Goal: Task Accomplishment & Management: Complete application form

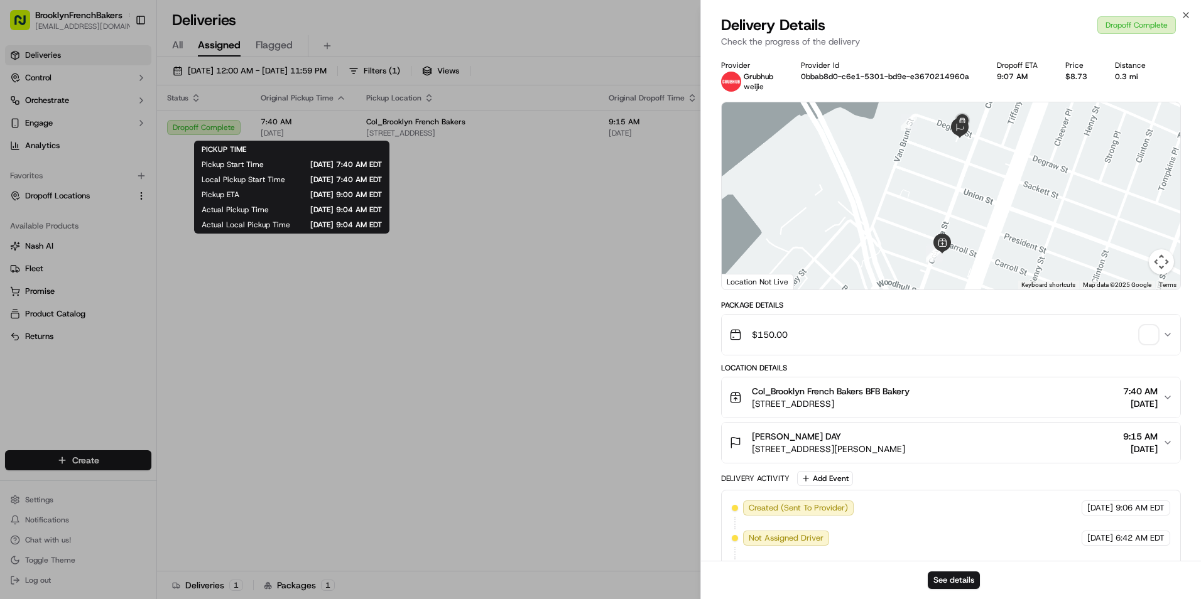
scroll to position [63, 0]
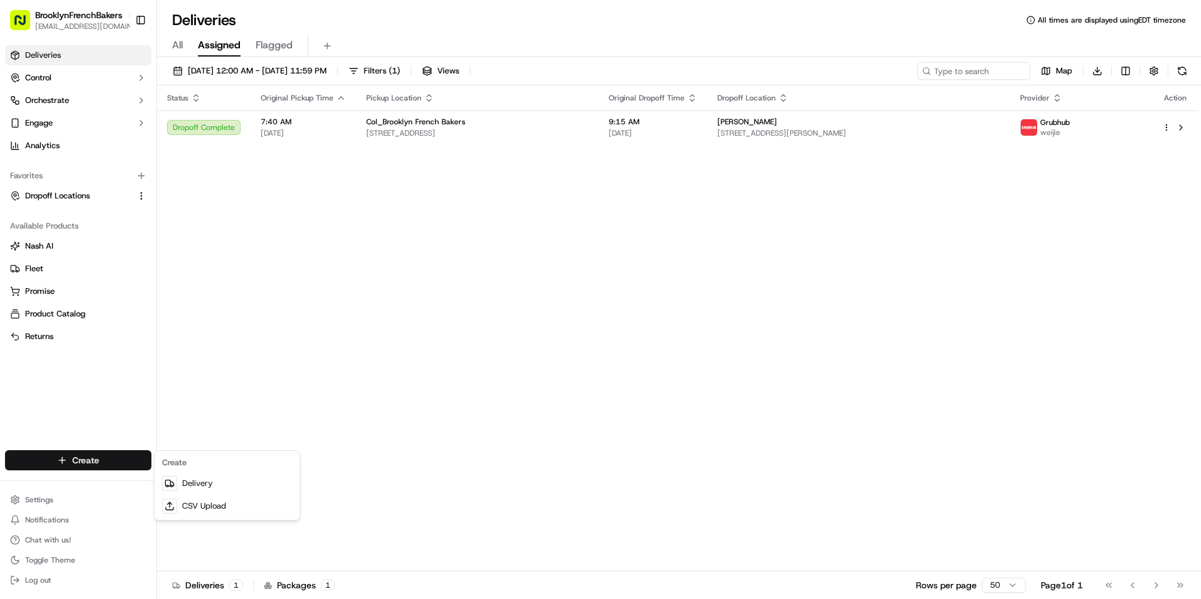
click at [143, 462] on html "BrooklynFrenchBakers [EMAIL_ADDRESS][DOMAIN_NAME] Toggle Sidebar Deliveries Con…" at bounding box center [600, 299] width 1201 height 599
click at [192, 482] on link "Delivery" at bounding box center [227, 483] width 140 height 23
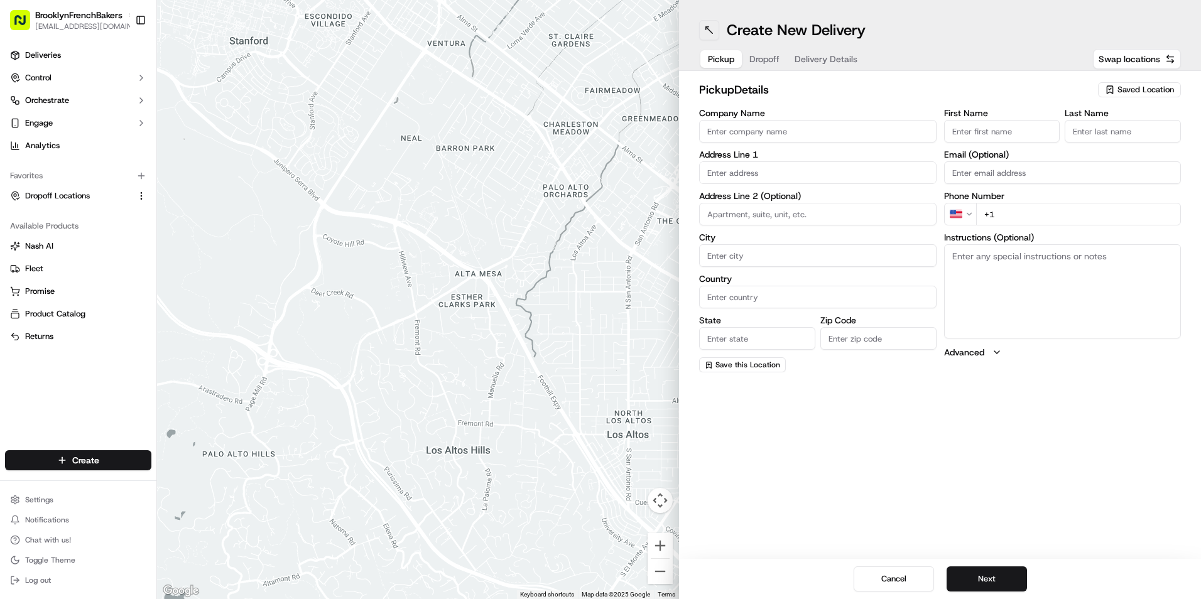
click at [709, 32] on button at bounding box center [709, 30] width 20 height 20
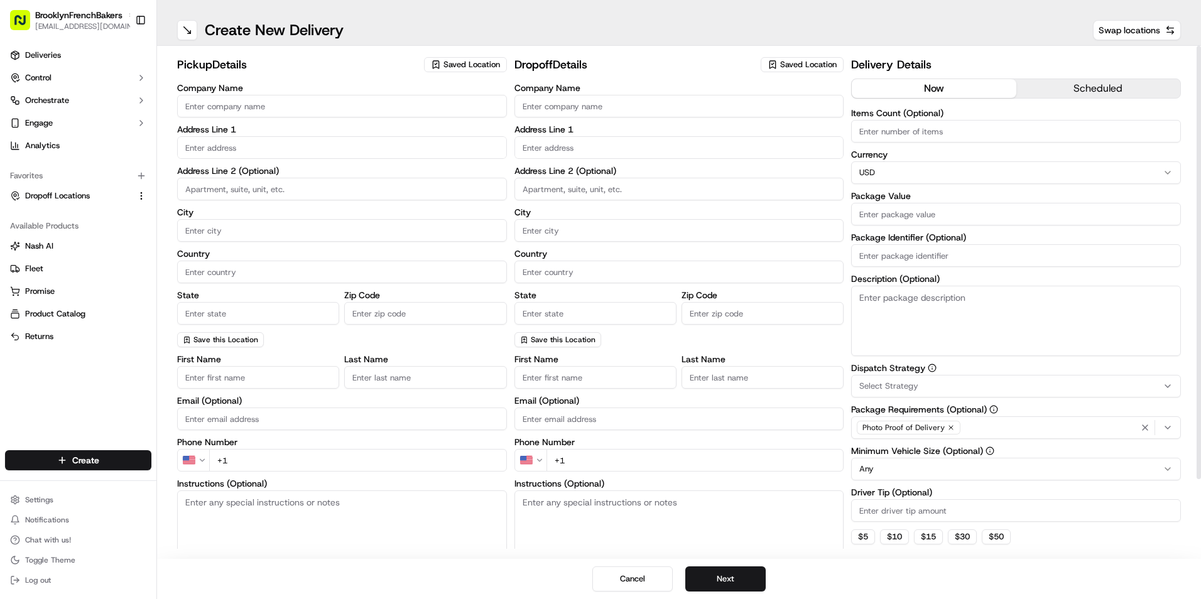
click at [472, 67] on span "Saved Location" at bounding box center [472, 64] width 57 height 11
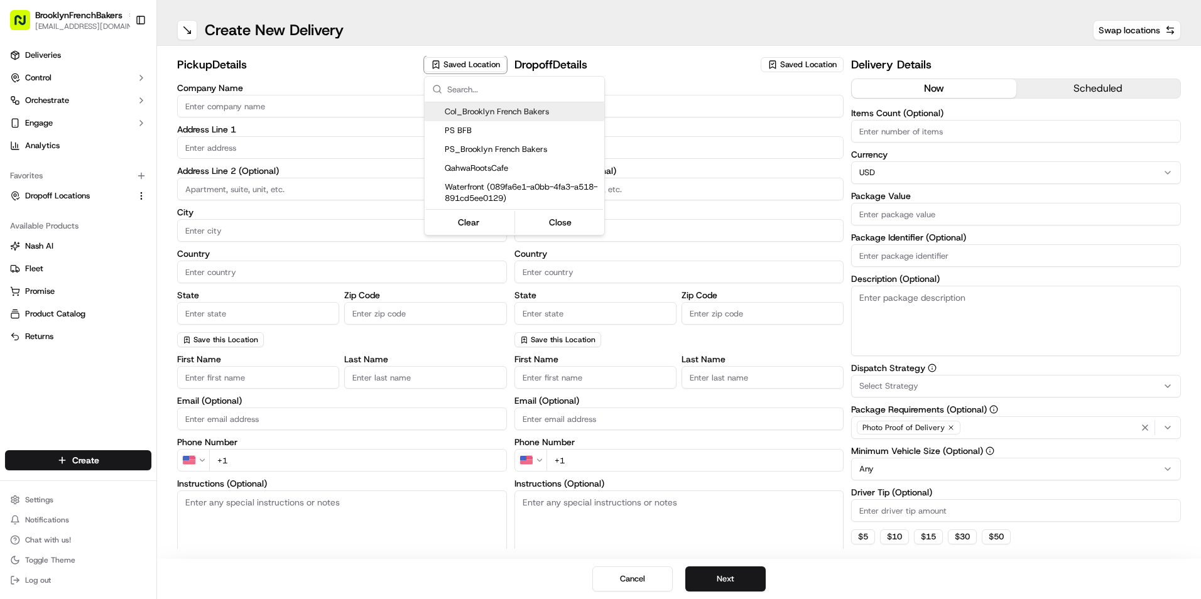
click at [470, 113] on span "Col_Brooklyn French Bakers" at bounding box center [522, 111] width 155 height 11
type input "Col_Brooklyn French Bakers"
type input "[STREET_ADDRESS]"
type input "[GEOGRAPHIC_DATA]"
type input "US"
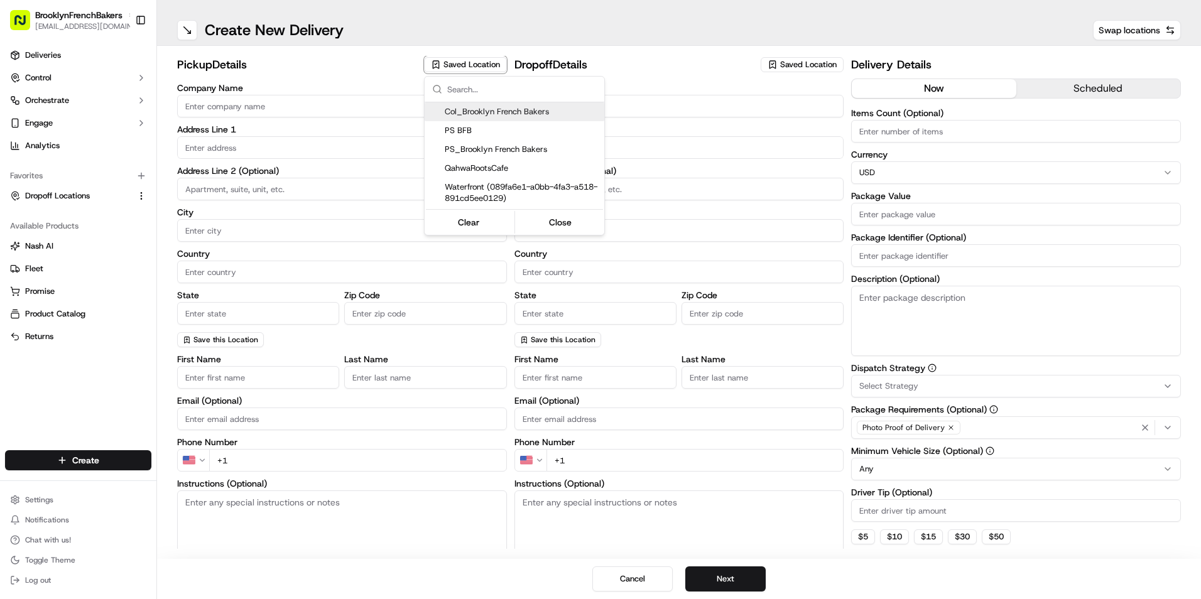
type input "NY"
type input "11231"
type input "BFB"
type input "Bakery"
type input "[PHONE_NUMBER]"
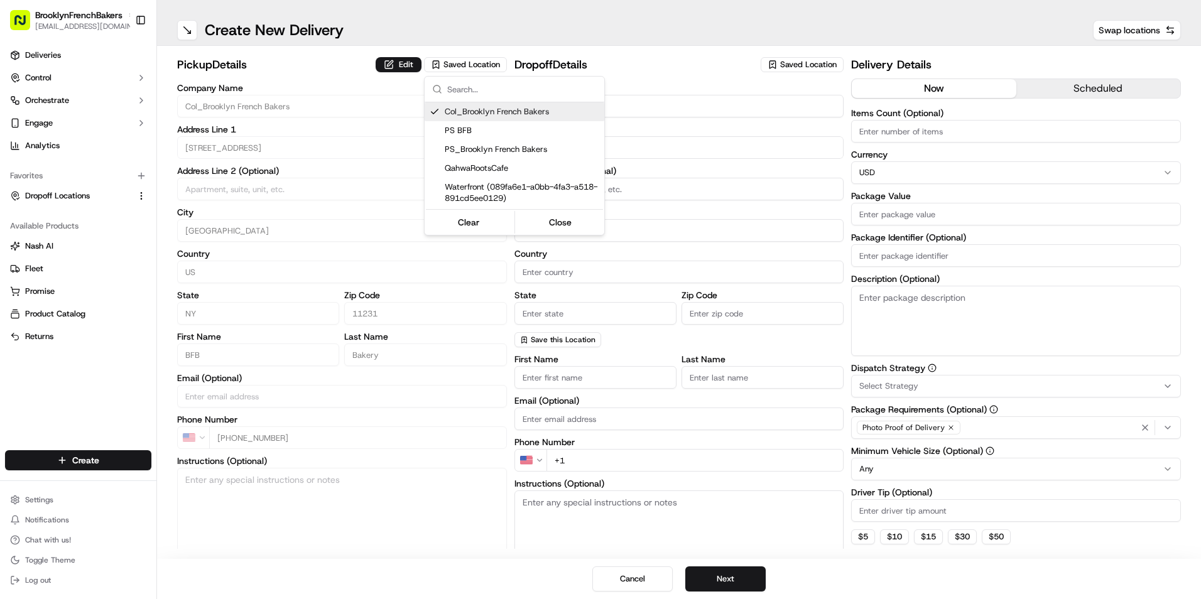
click at [781, 67] on html "BrooklynFrenchBakers [EMAIL_ADDRESS][DOMAIN_NAME] Toggle Sidebar Deliveries Con…" at bounding box center [600, 299] width 1201 height 599
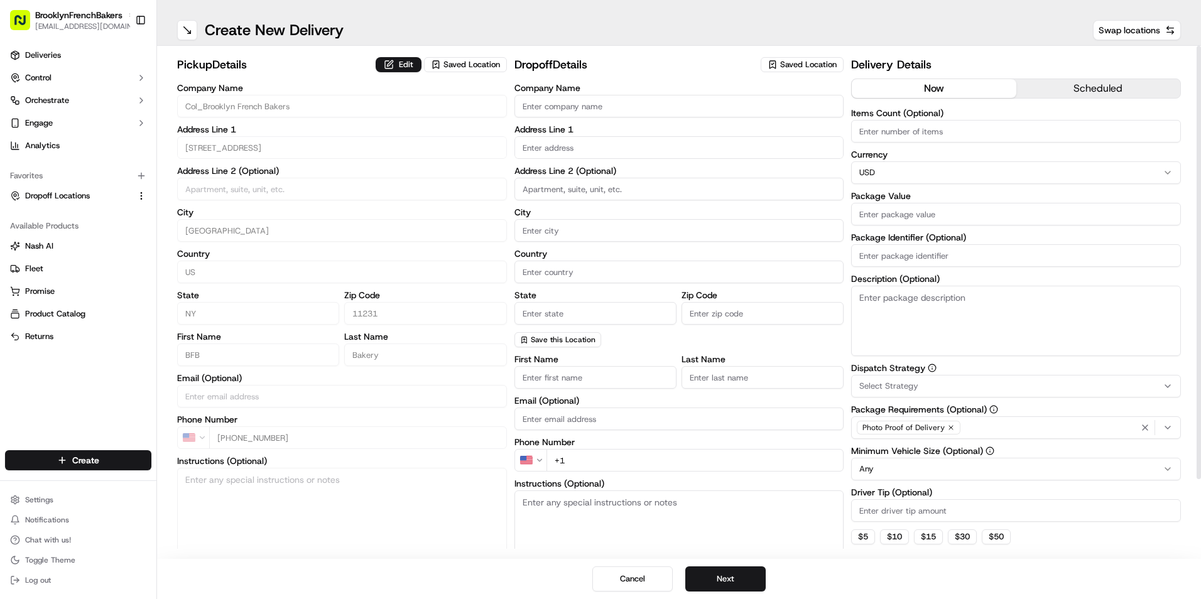
click at [781, 67] on span "Saved Location" at bounding box center [808, 64] width 57 height 11
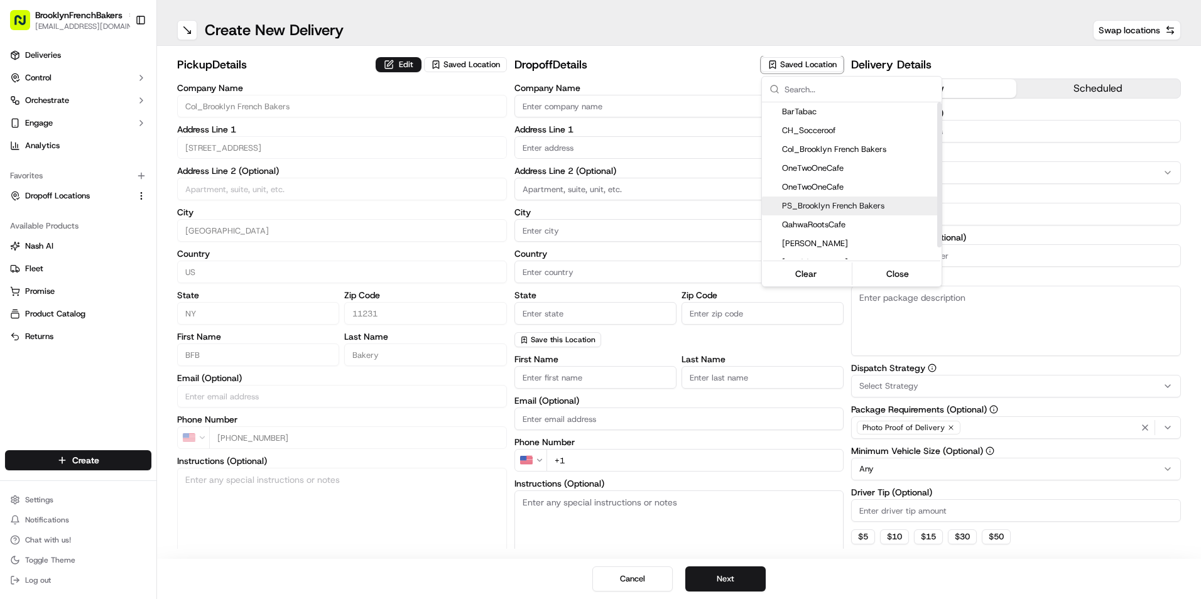
click at [821, 202] on span "PS_Brooklyn French Bakers" at bounding box center [859, 205] width 155 height 11
type input "PS_Brooklyn French Bakers"
type input "[STREET_ADDRESS]"
type input "[GEOGRAPHIC_DATA]"
type input "US"
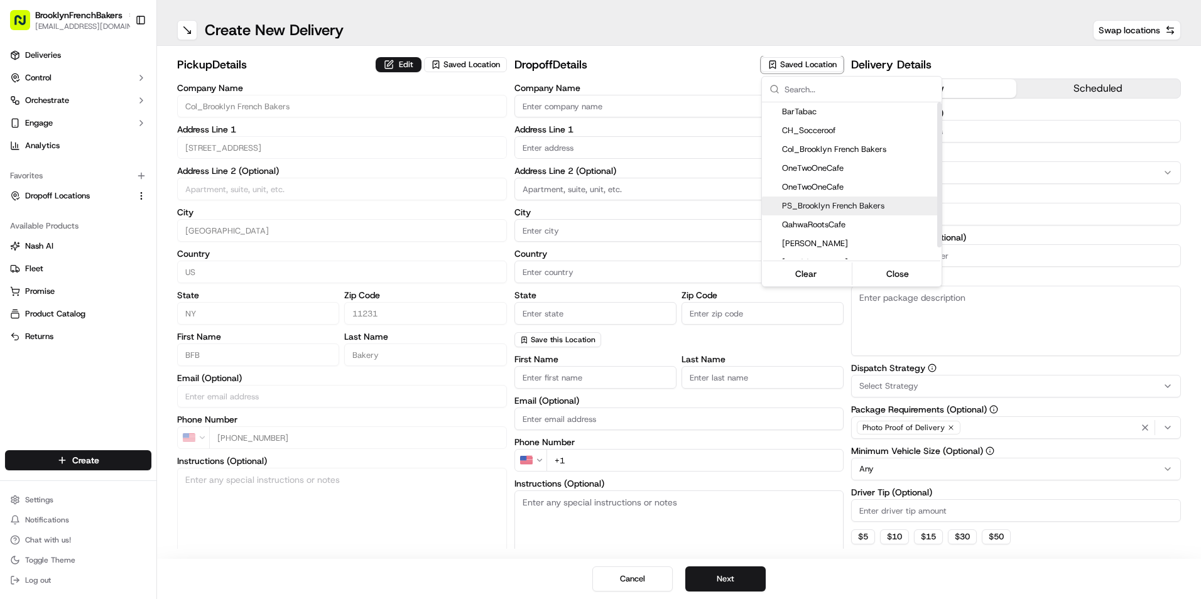
type input "NY"
type input "11215"
type input "BFB"
type input "PSlope"
type input "[PHONE_NUMBER]"
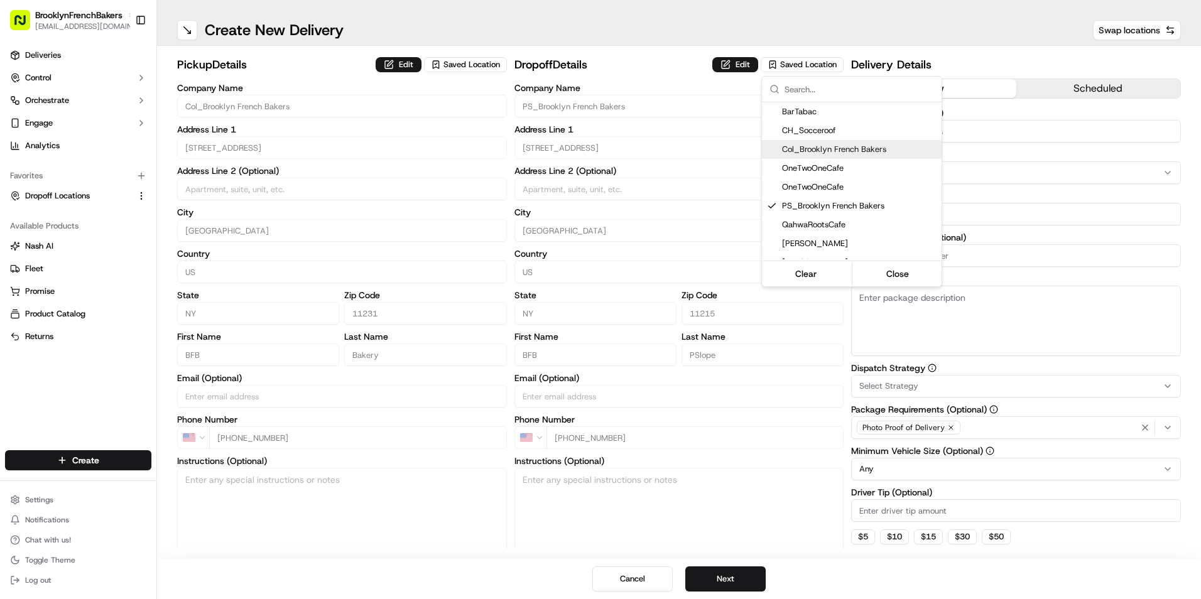
click at [978, 111] on html "BrooklynFrenchBakers [EMAIL_ADDRESS][DOMAIN_NAME] Toggle Sidebar Deliveries Con…" at bounding box center [600, 299] width 1201 height 599
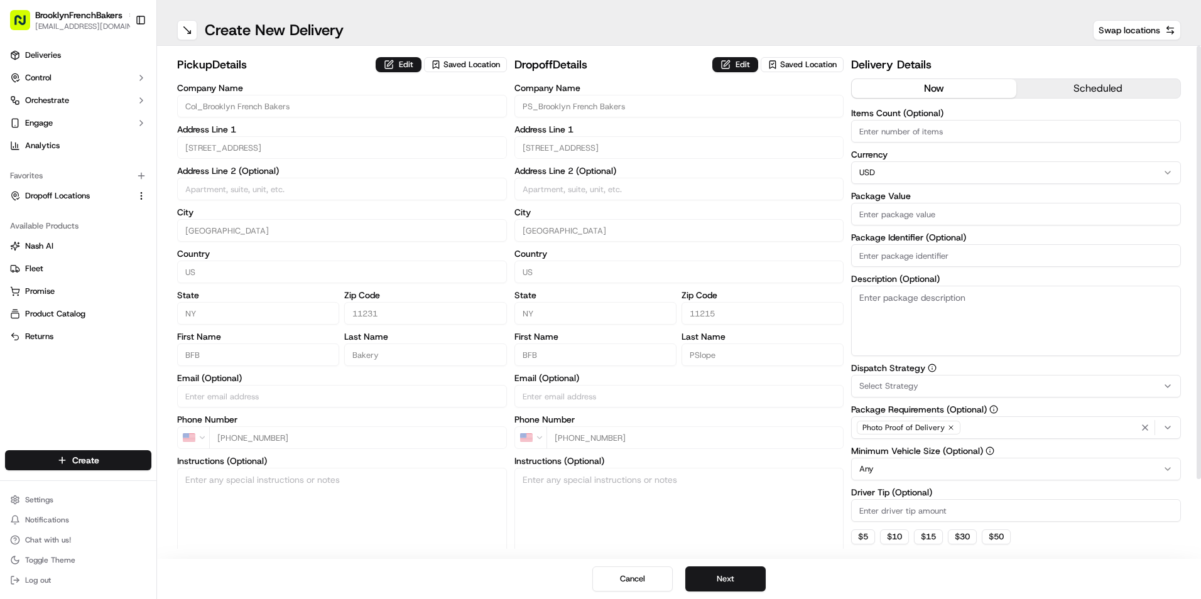
click at [971, 131] on input "Items Count (Optional)" at bounding box center [1016, 131] width 330 height 23
type input "20"
click at [940, 211] on input "Package Value" at bounding box center [1016, 214] width 330 height 23
type input "150"
click at [723, 577] on button "Next" at bounding box center [725, 579] width 80 height 25
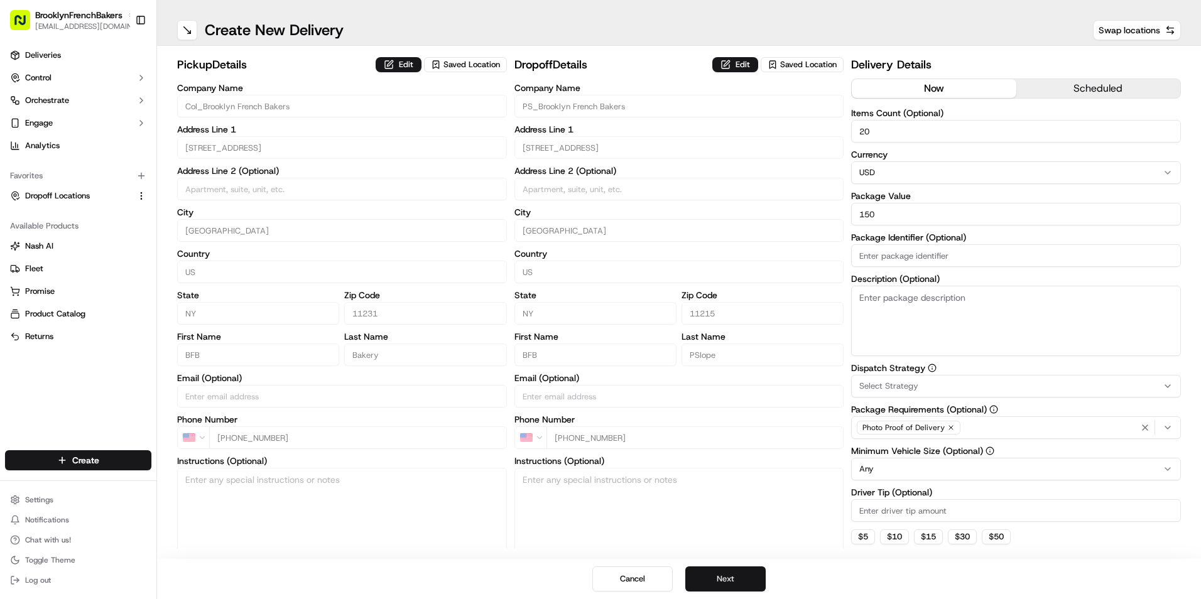
click at [723, 577] on button "Next" at bounding box center [725, 579] width 80 height 25
click at [723, 577] on button "Submit" at bounding box center [725, 579] width 80 height 25
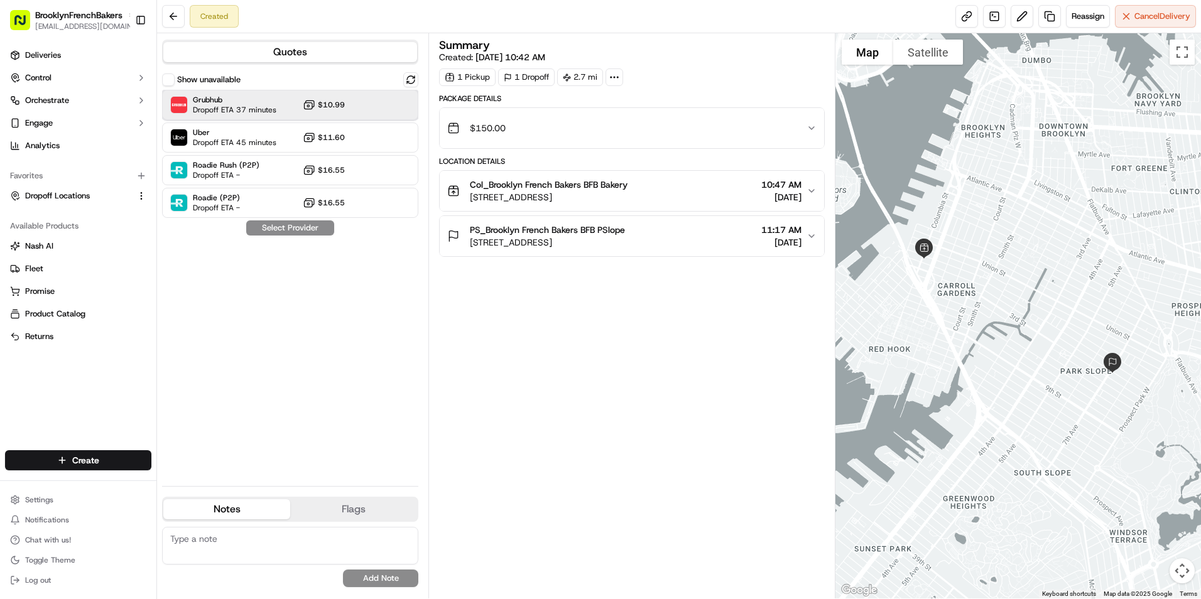
click at [346, 109] on div "Grubhub Dropoff ETA 37 minutes $10.99" at bounding box center [290, 105] width 256 height 30
click at [303, 230] on button "Assign Provider" at bounding box center [290, 228] width 89 height 15
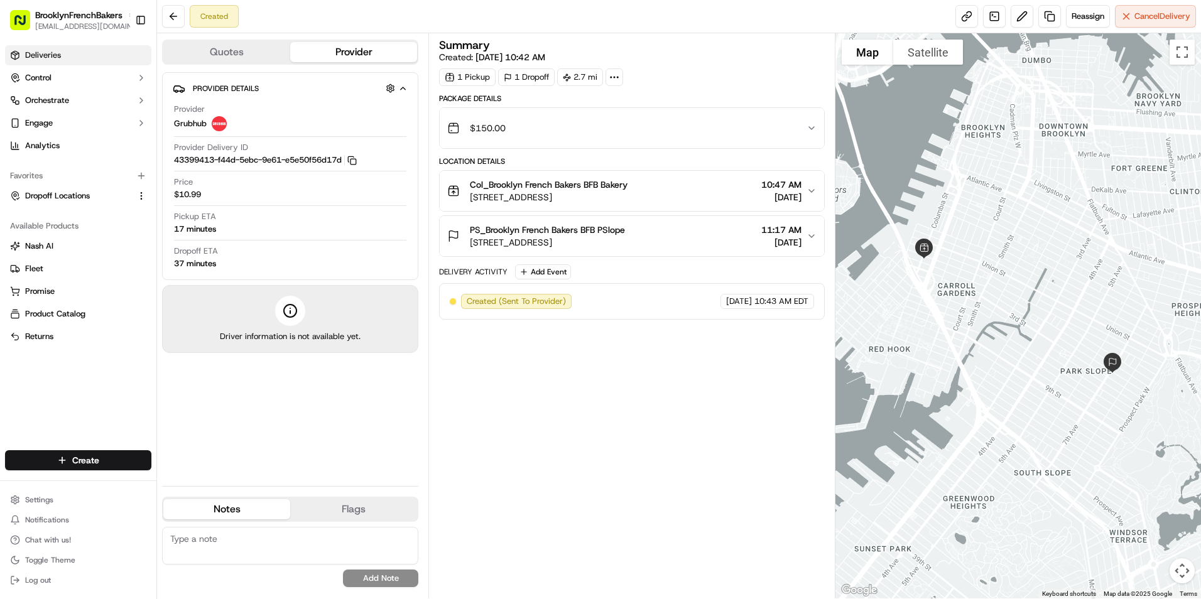
click at [86, 59] on link "Deliveries" at bounding box center [78, 55] width 146 height 20
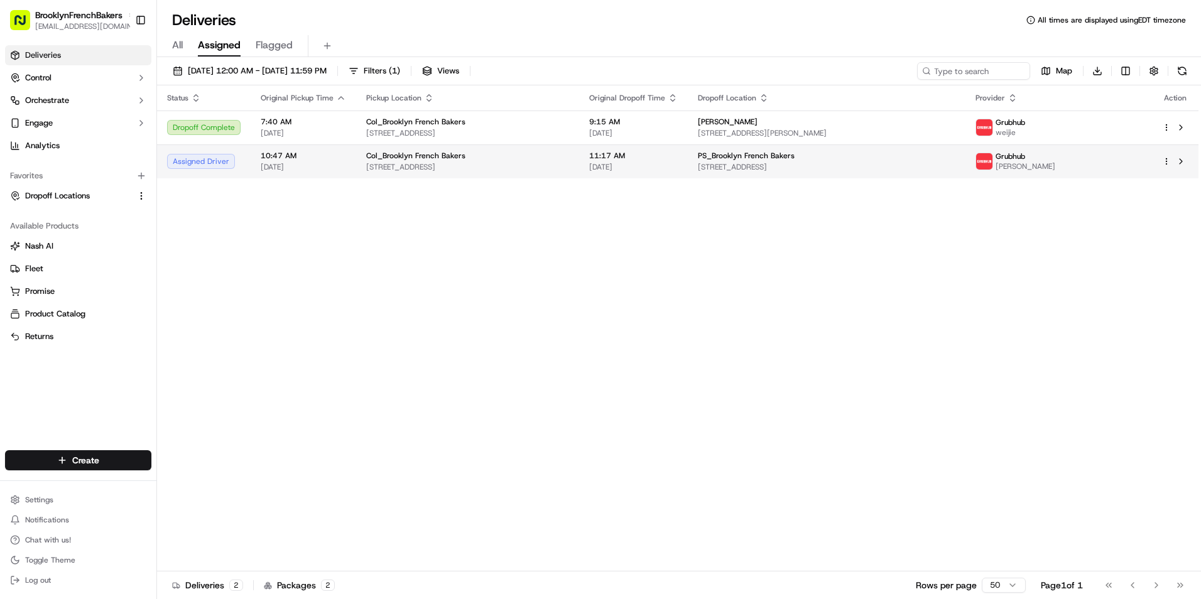
click at [808, 166] on span "[STREET_ADDRESS]" at bounding box center [827, 167] width 258 height 10
